Goal: Information Seeking & Learning: Learn about a topic

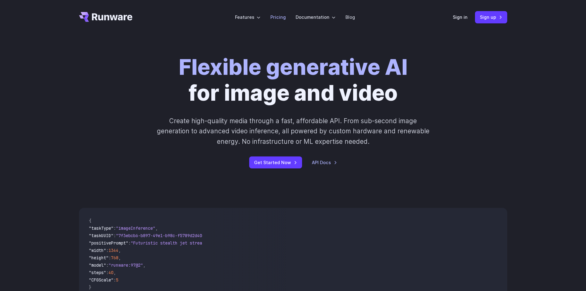
click at [283, 16] on link "Pricing" at bounding box center [278, 17] width 15 height 7
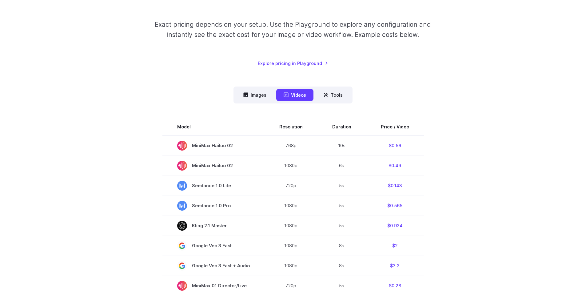
scroll to position [123, 0]
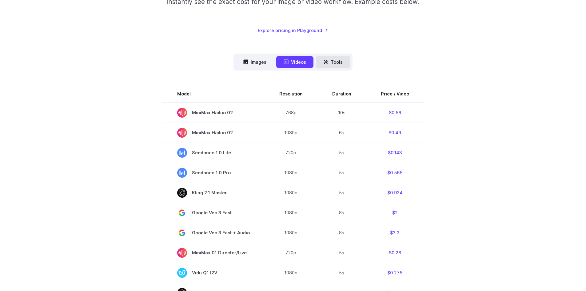
click at [339, 64] on button "Tools" at bounding box center [333, 62] width 34 height 12
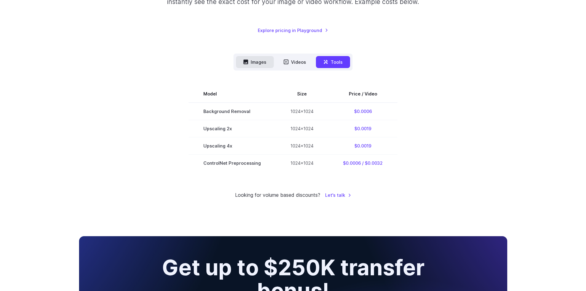
click at [264, 62] on button "Images" at bounding box center [255, 62] width 38 height 12
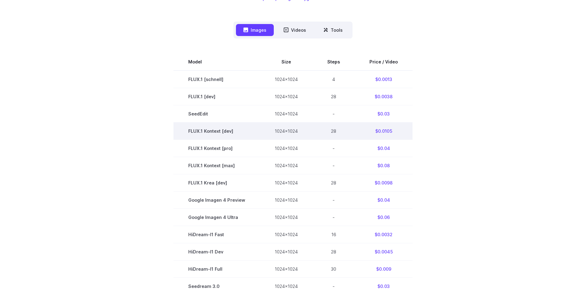
scroll to position [154, 0]
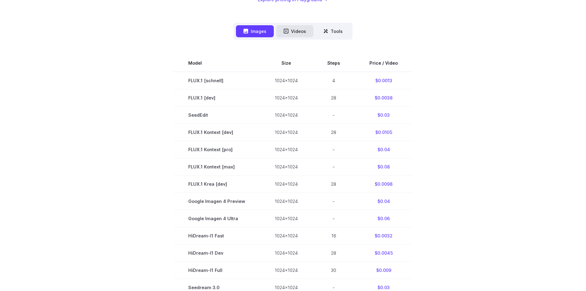
click at [291, 27] on button "Videos" at bounding box center [294, 31] width 37 height 12
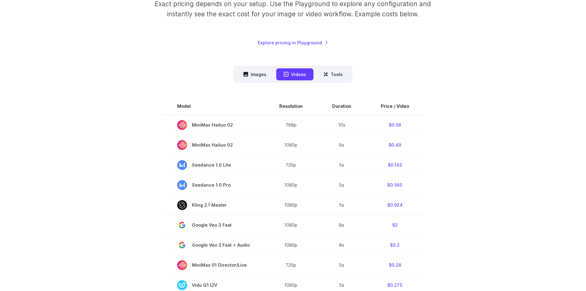
scroll to position [0, 0]
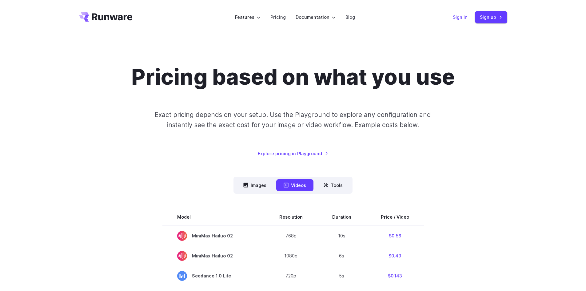
click at [464, 18] on link "Sign in" at bounding box center [460, 17] width 15 height 7
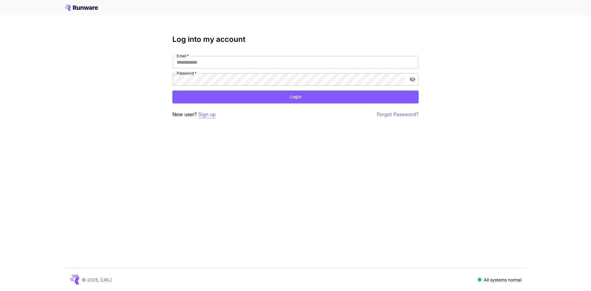
click at [213, 115] on p "Sign up" at bounding box center [207, 114] width 18 height 8
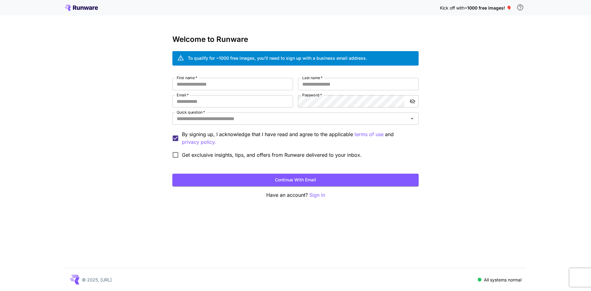
click at [83, 6] on icon at bounding box center [81, 8] width 33 height 6
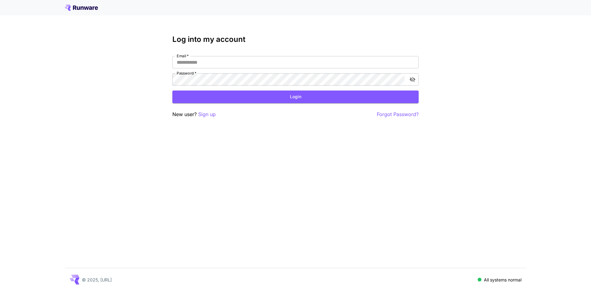
drag, startPoint x: 92, startPoint y: 90, endPoint x: 87, endPoint y: 90, distance: 4.6
drag, startPoint x: 105, startPoint y: 139, endPoint x: 97, endPoint y: 133, distance: 9.6
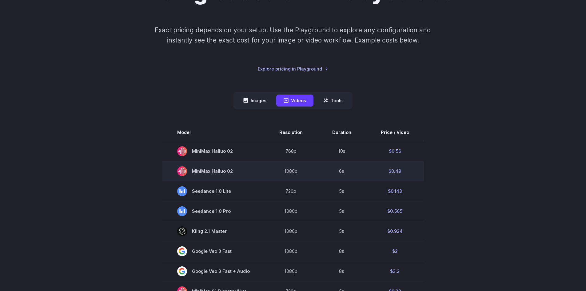
scroll to position [92, 0]
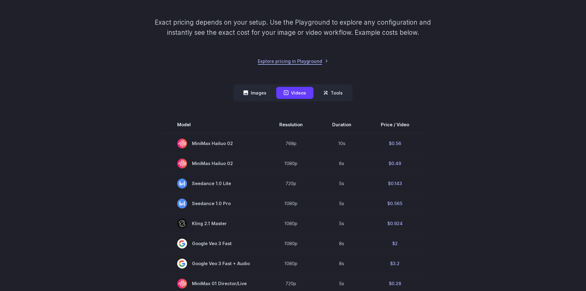
click at [316, 64] on link "Explore pricing in Playground" at bounding box center [293, 61] width 70 height 7
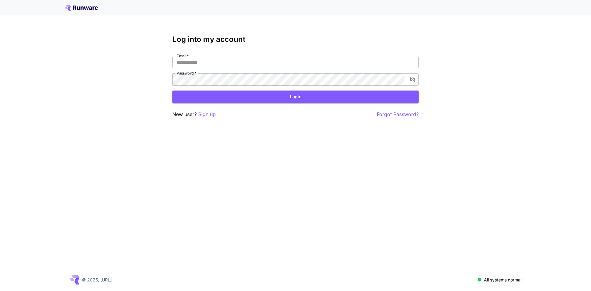
click at [76, 10] on div at bounding box center [295, 7] width 591 height 15
click at [79, 6] on icon at bounding box center [78, 7] width 3 height 3
drag, startPoint x: 97, startPoint y: 43, endPoint x: 100, endPoint y: 47, distance: 4.2
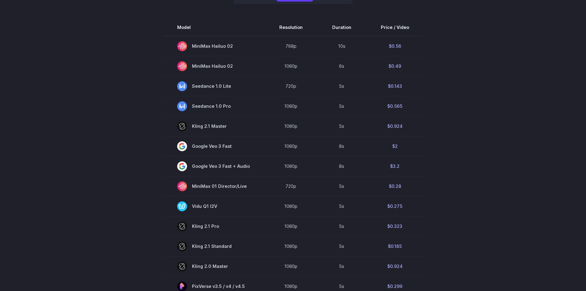
scroll to position [238, 0]
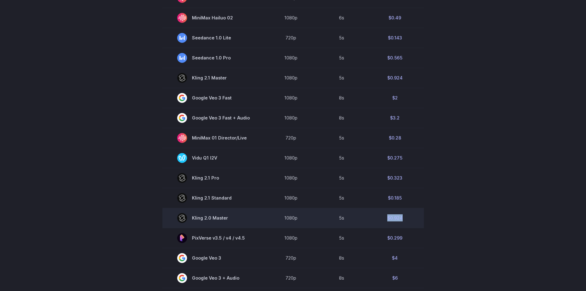
drag, startPoint x: 385, startPoint y: 219, endPoint x: 411, endPoint y: 218, distance: 25.9
click at [411, 218] on td "$0.924" at bounding box center [395, 218] width 58 height 20
